Goal: Check status: Check status

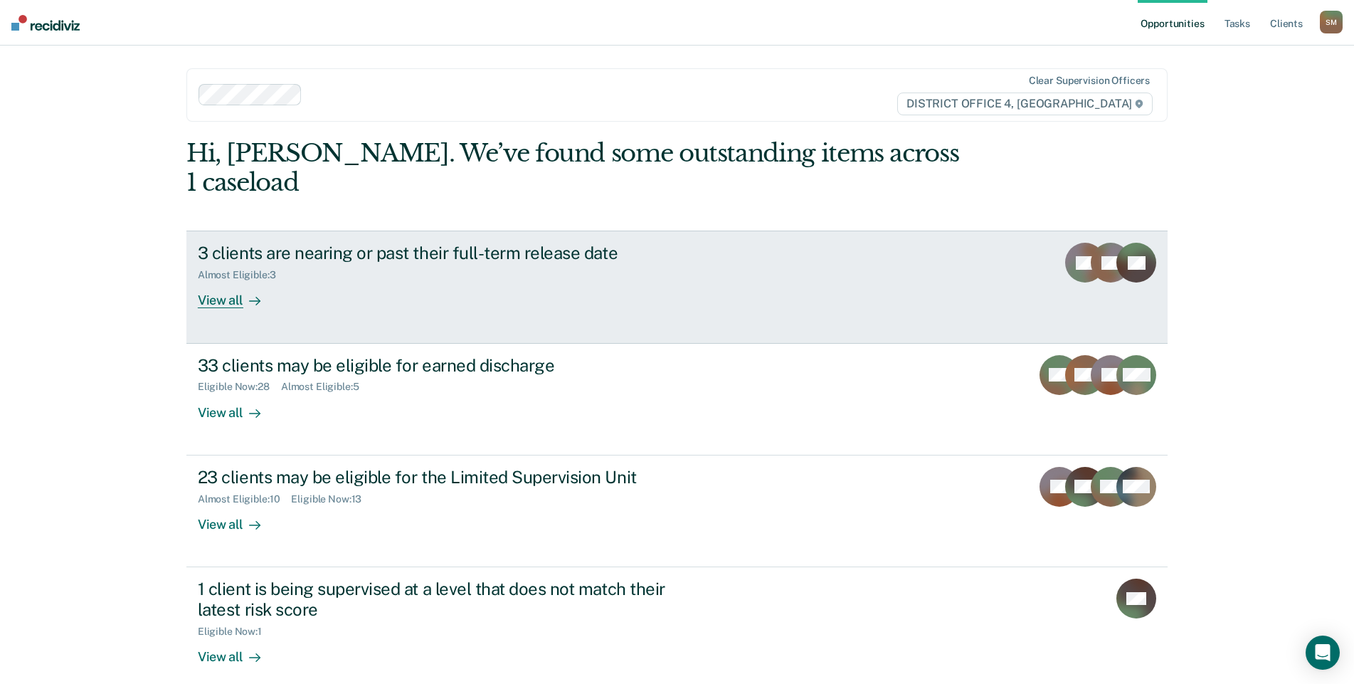
click at [504, 243] on div "3 clients are nearing or past their full-term release date" at bounding box center [448, 253] width 500 height 21
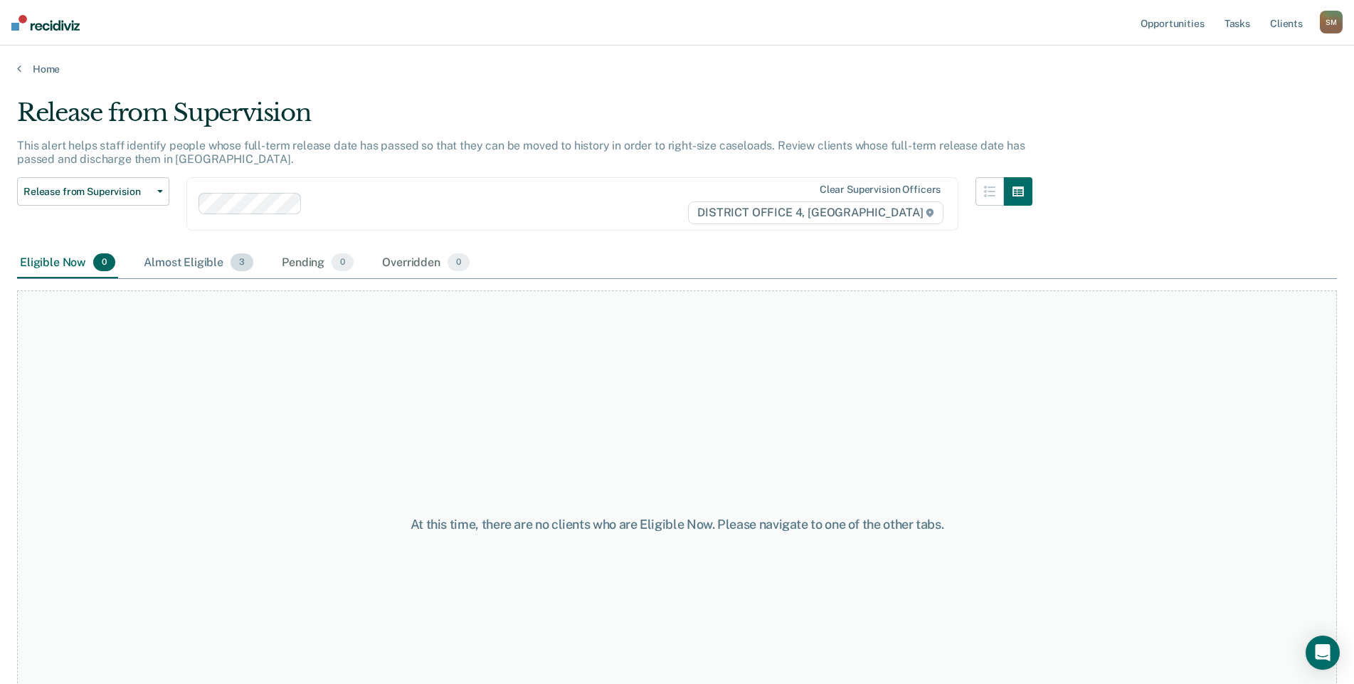
click at [196, 264] on div "Almost Eligible 3" at bounding box center [198, 263] width 115 height 31
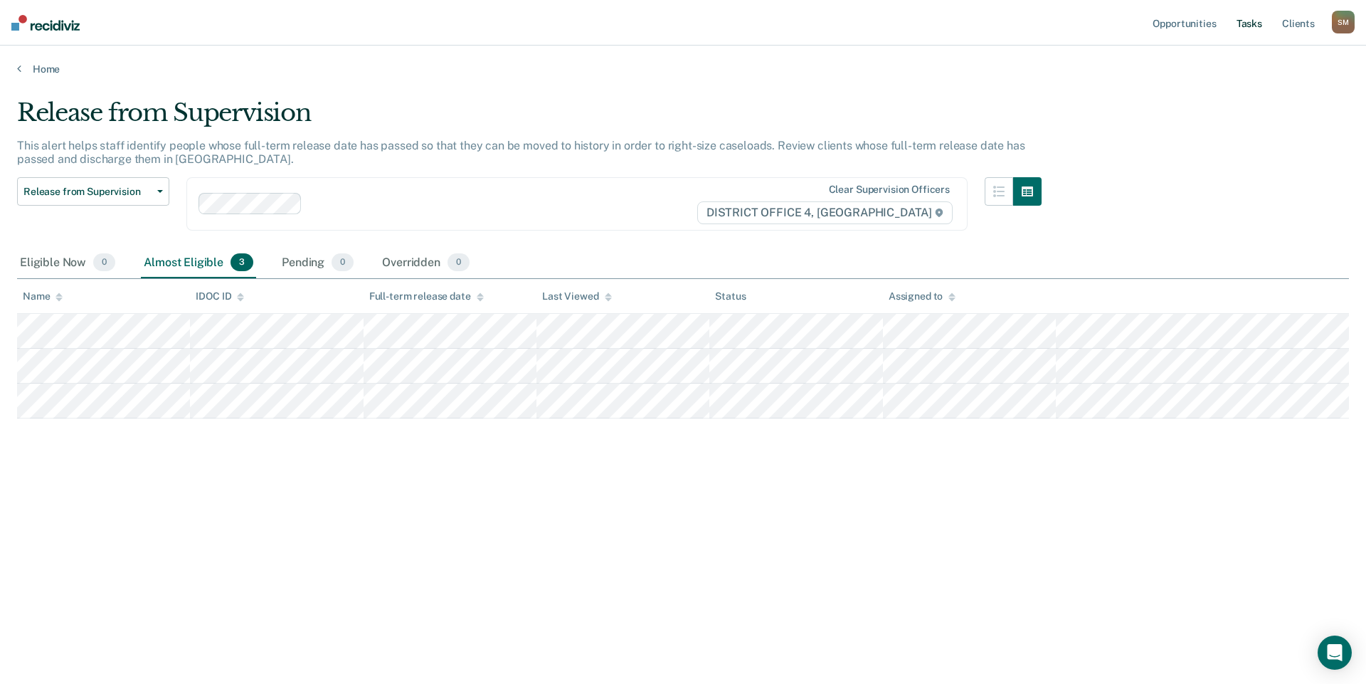
click at [1251, 26] on link "Tasks" at bounding box center [1249, 23] width 31 height 46
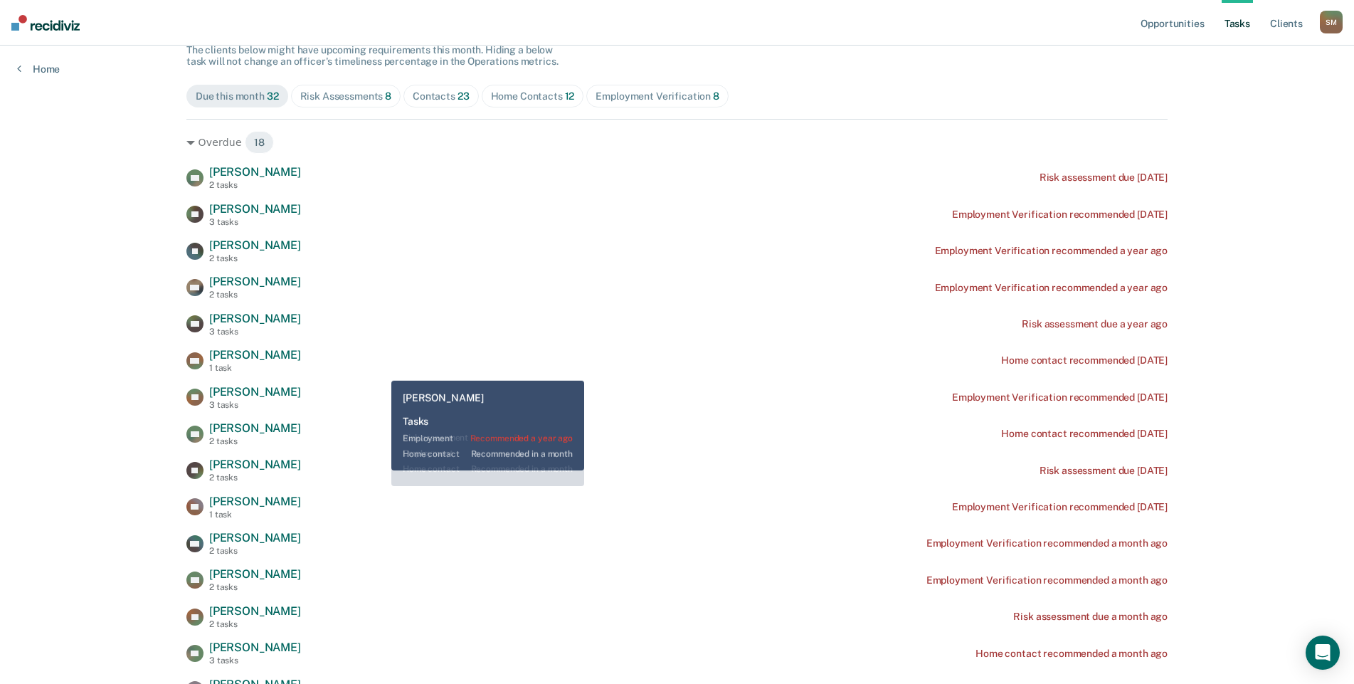
scroll to position [142, 0]
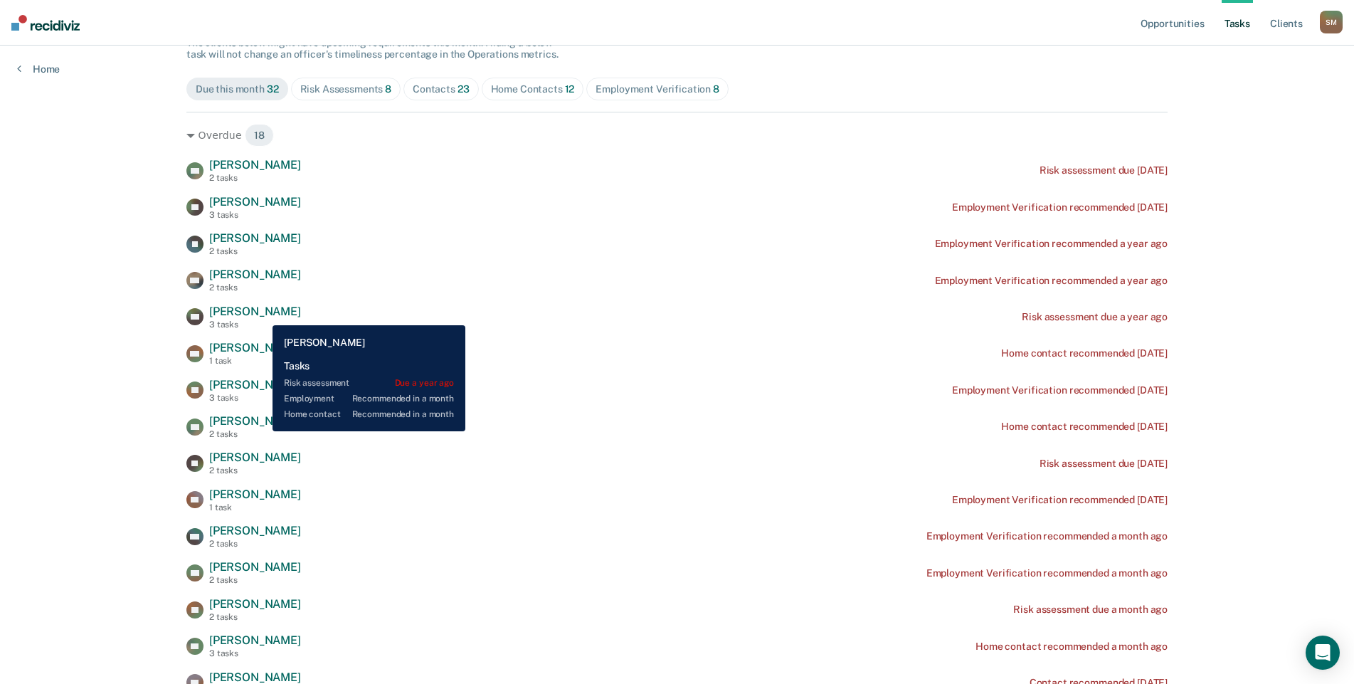
click at [262, 315] on span "[PERSON_NAME]" at bounding box center [255, 312] width 92 height 14
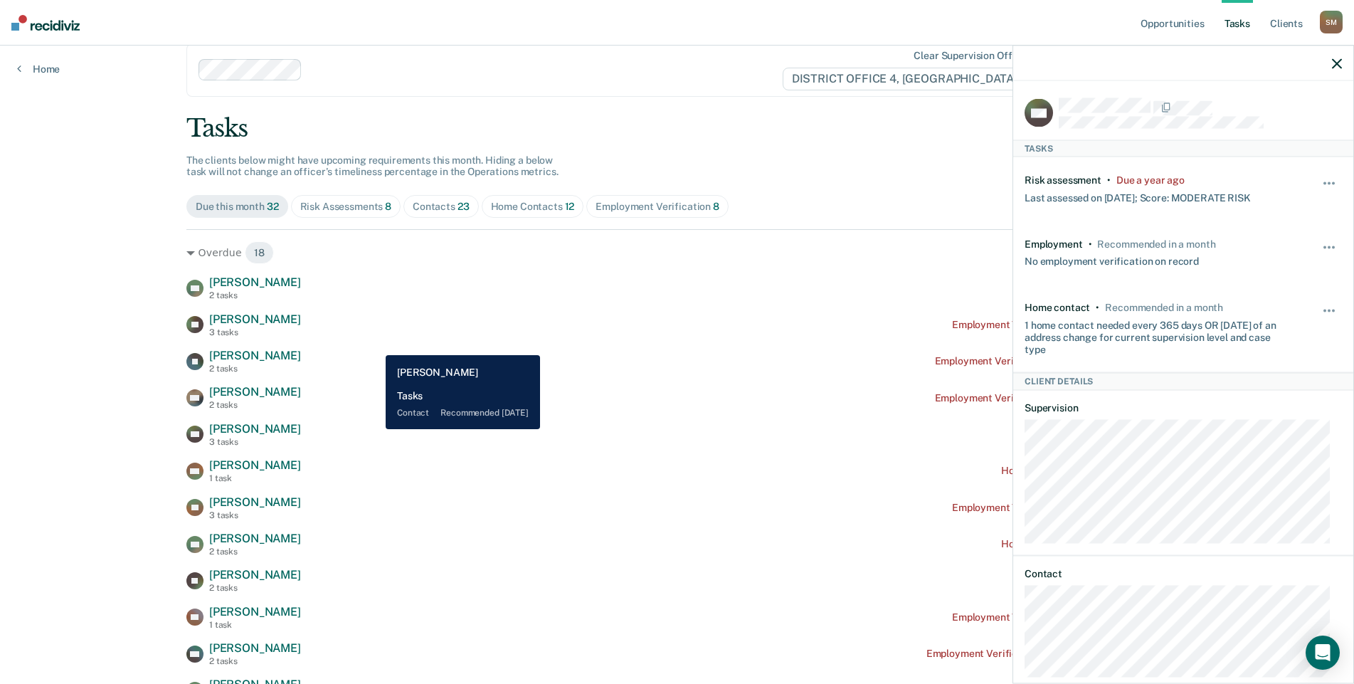
scroll to position [0, 0]
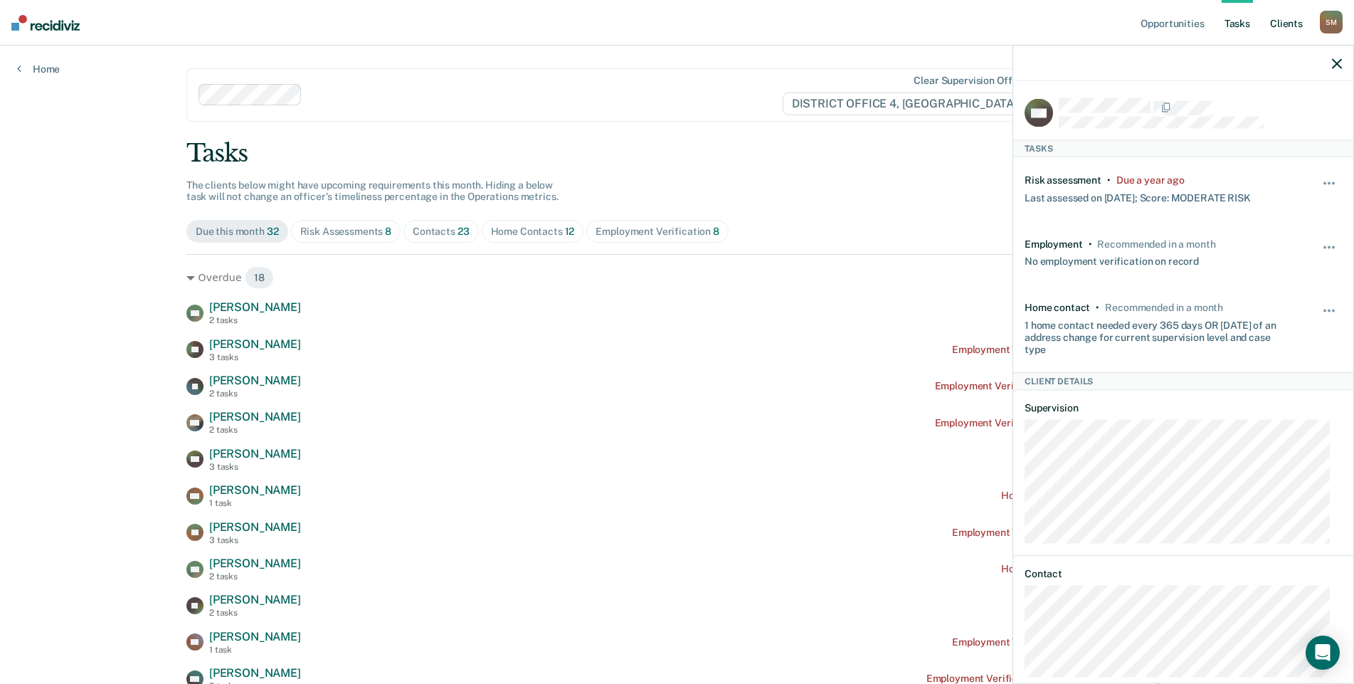
click at [1292, 24] on link "Client s" at bounding box center [1286, 23] width 38 height 46
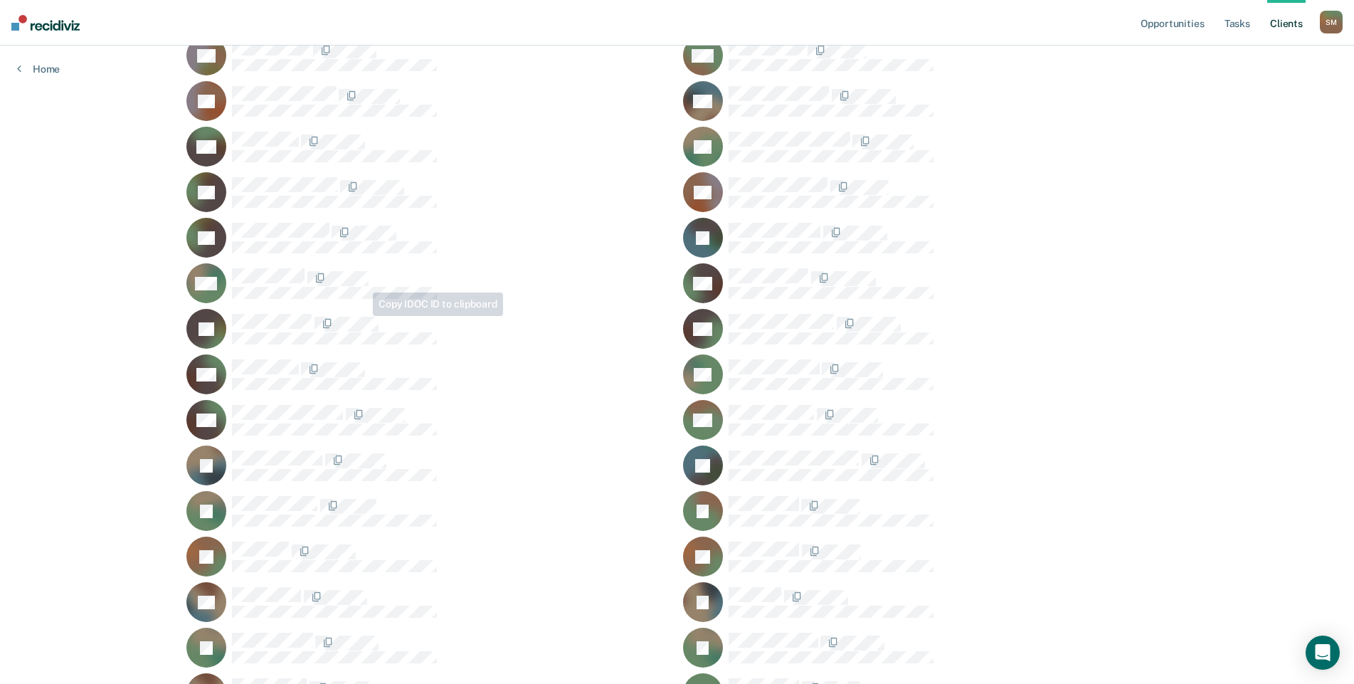
scroll to position [427, 0]
